Goal: Transaction & Acquisition: Purchase product/service

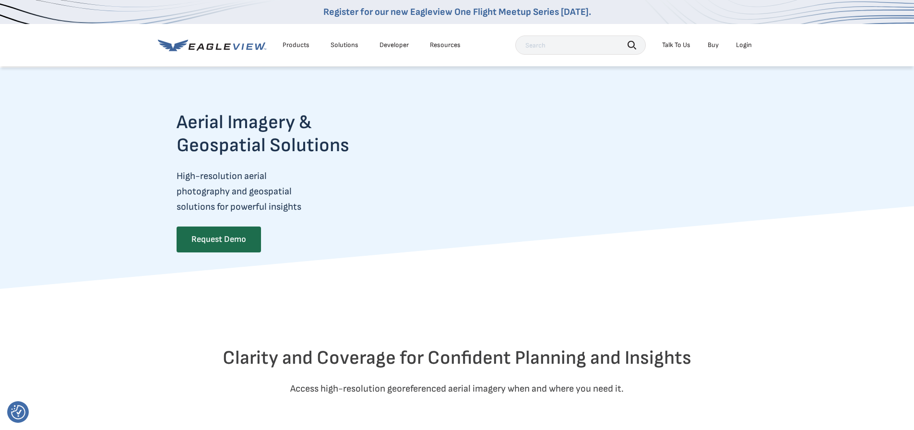
click at [744, 44] on div "Login" at bounding box center [744, 45] width 16 height 9
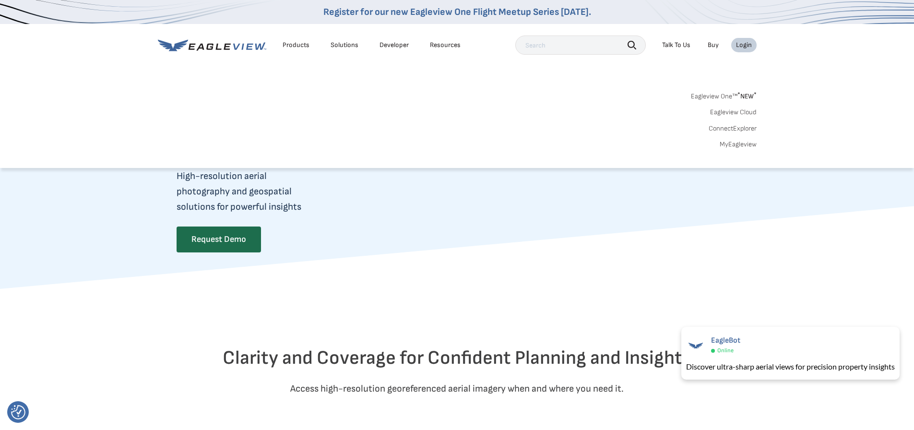
click at [737, 142] on link "MyEagleview" at bounding box center [738, 144] width 37 height 9
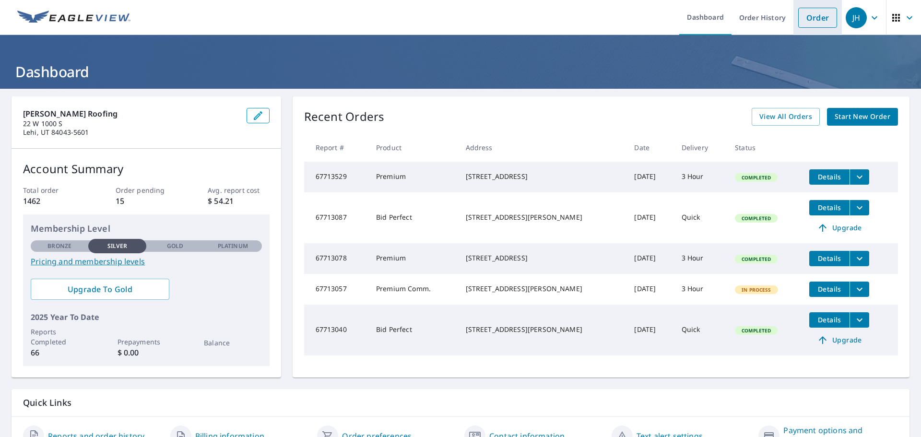
click at [801, 16] on link "Order" at bounding box center [817, 18] width 39 height 20
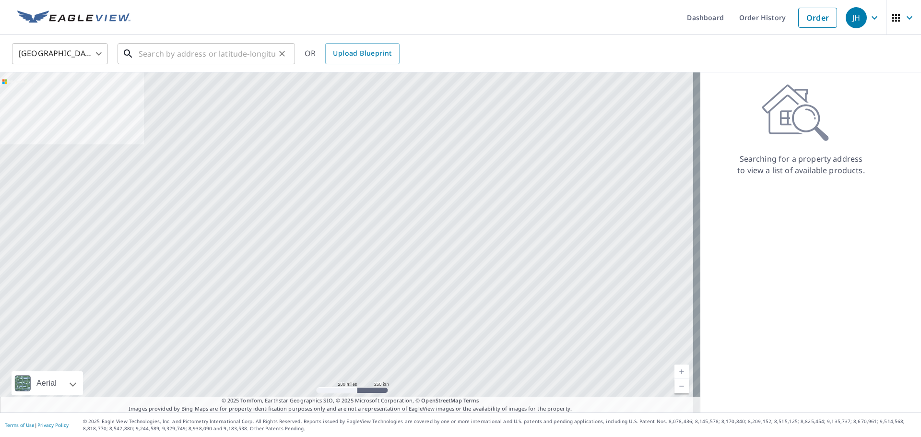
click at [139, 55] on input "text" at bounding box center [207, 53] width 137 height 27
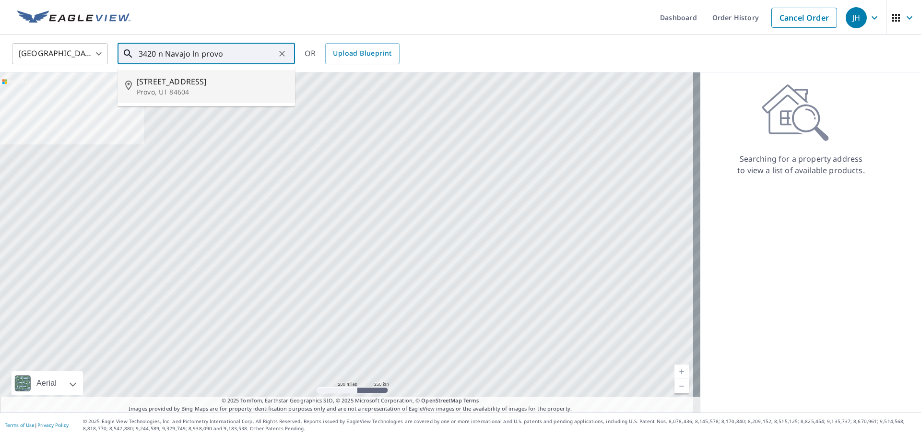
click at [153, 83] on span "3420 Navajo Ln" at bounding box center [212, 82] width 151 height 12
type input "3420 Navajo Ln Provo, UT 84604"
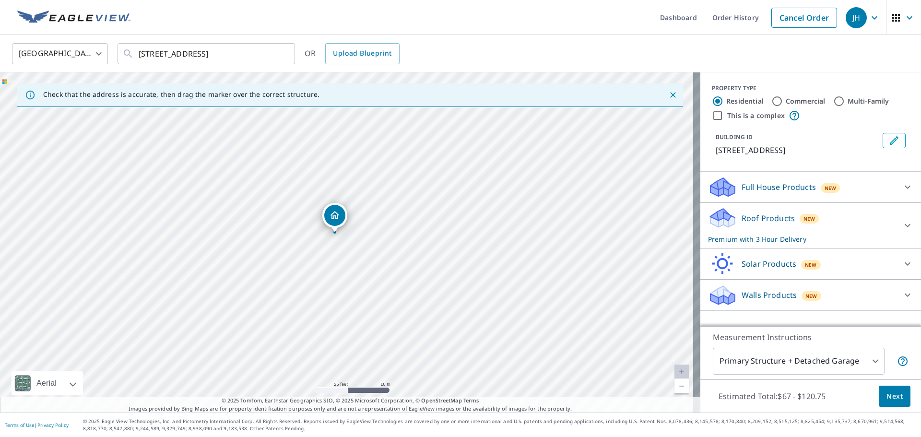
click at [763, 221] on p "Roof Products" at bounding box center [768, 219] width 53 height 12
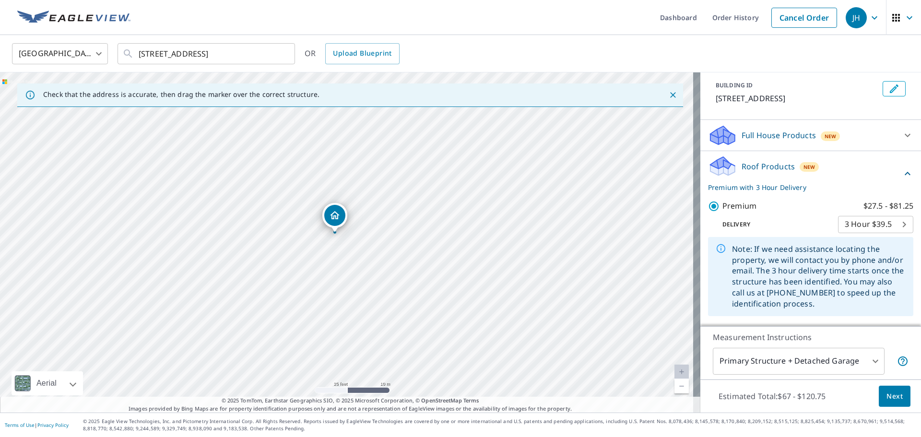
scroll to position [96, 0]
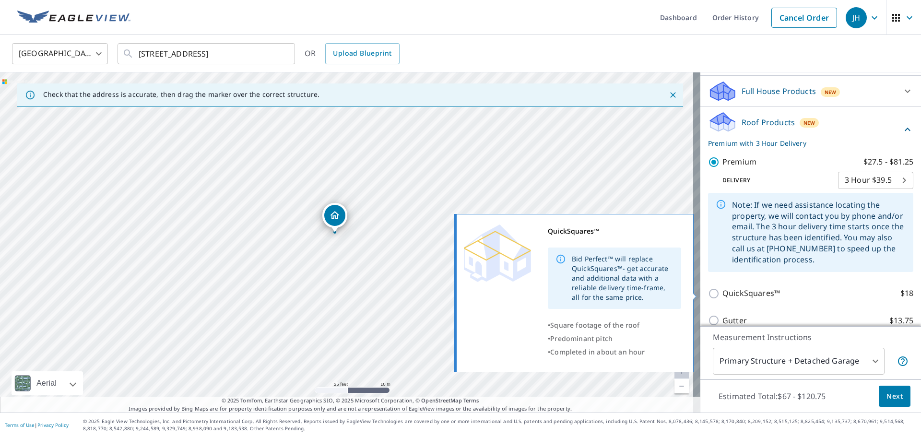
click at [708, 291] on input "QuickSquares™ $18" at bounding box center [715, 294] width 14 height 12
checkbox input "true"
checkbox input "false"
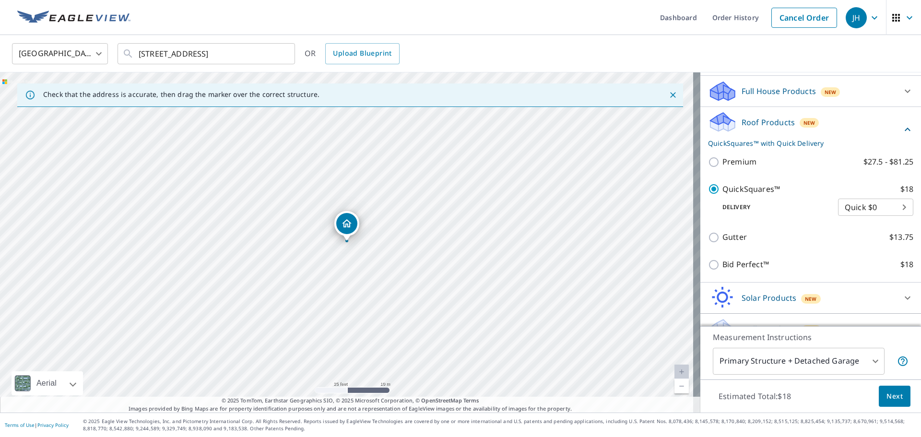
click at [887, 395] on span "Next" at bounding box center [895, 397] width 16 height 12
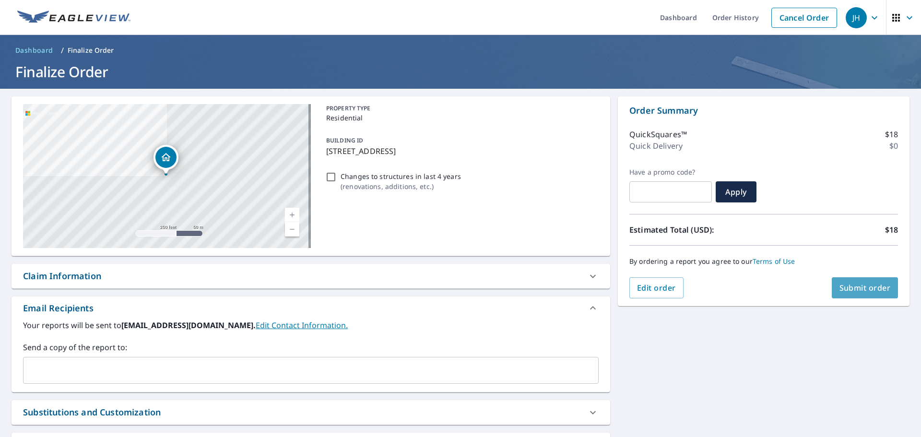
click at [848, 292] on span "Submit order" at bounding box center [865, 288] width 51 height 11
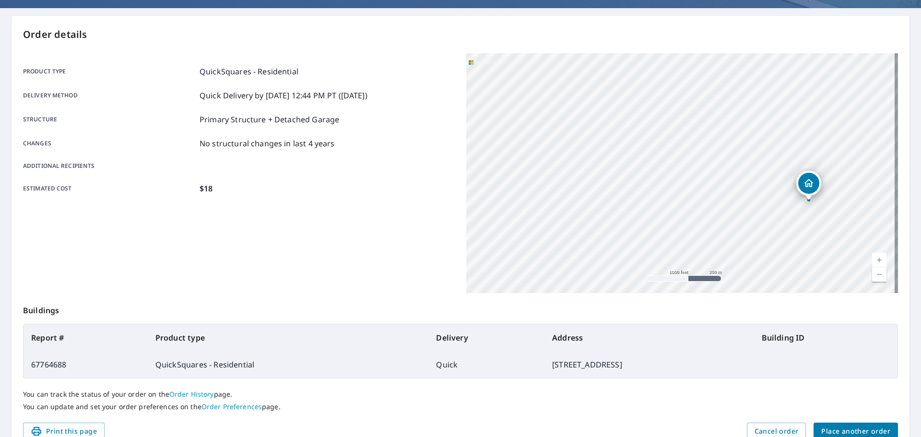
scroll to position [128, 0]
